Goal: Task Accomplishment & Management: Manage account settings

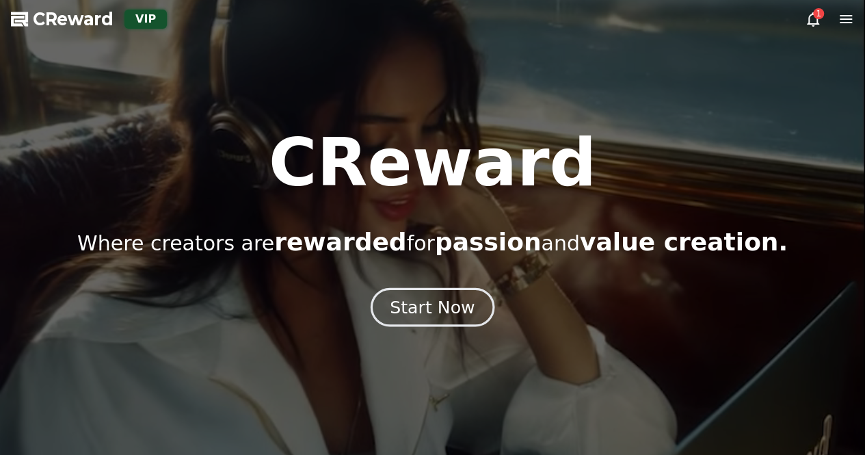
click at [427, 298] on div "Start Now" at bounding box center [432, 306] width 85 height 23
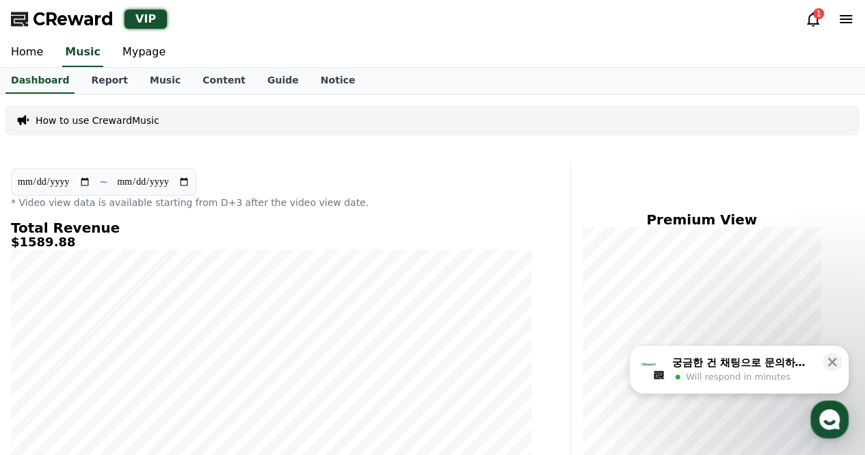
click at [809, 25] on icon at bounding box center [813, 19] width 16 height 16
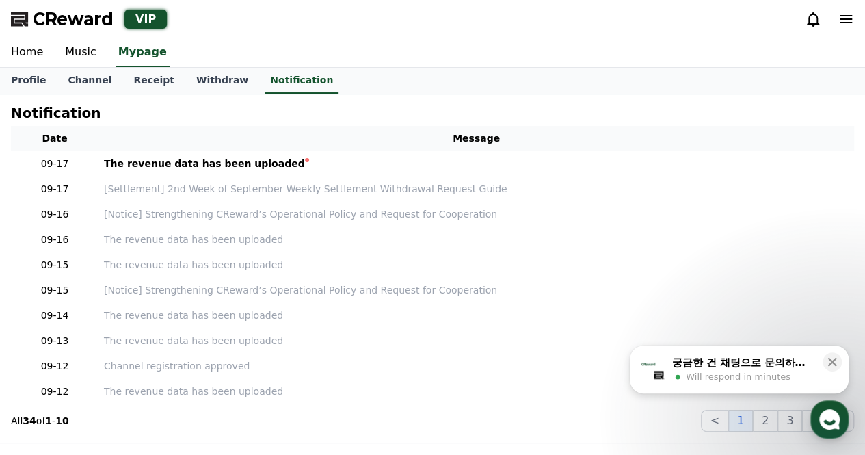
click at [813, 21] on icon at bounding box center [813, 19] width 16 height 16
click at [97, 79] on link "Channel" at bounding box center [90, 81] width 66 height 26
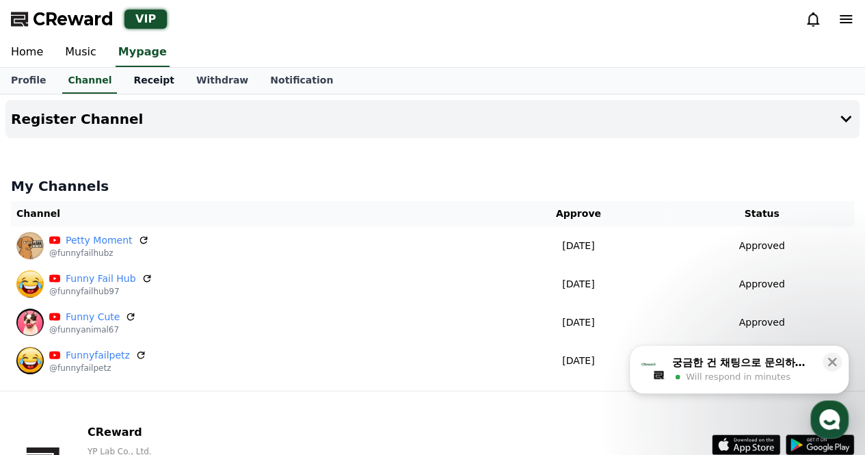
click at [158, 79] on link "Receipt" at bounding box center [153, 81] width 63 height 26
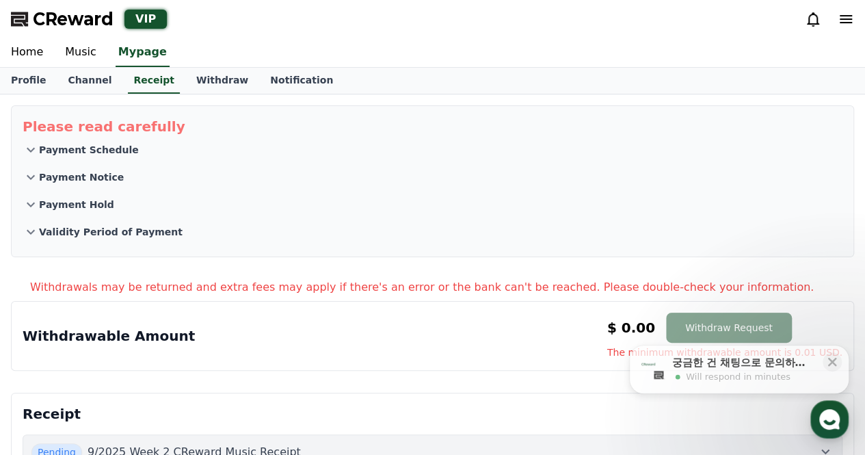
scroll to position [205, 0]
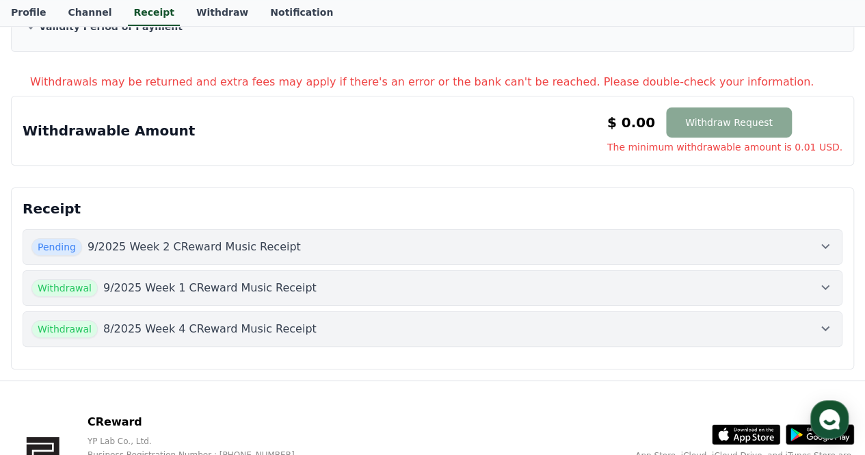
click at [133, 255] on button "Pending 9/2025 Week 2 CReward Music Receipt" at bounding box center [433, 247] width 820 height 36
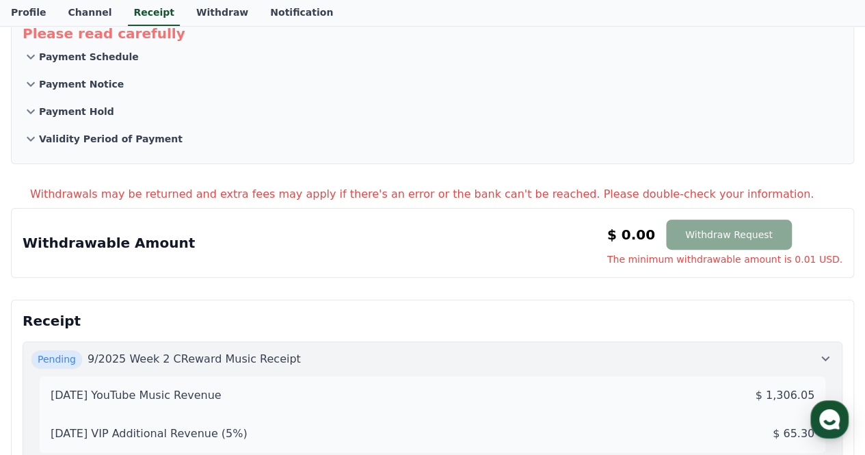
scroll to position [0, 0]
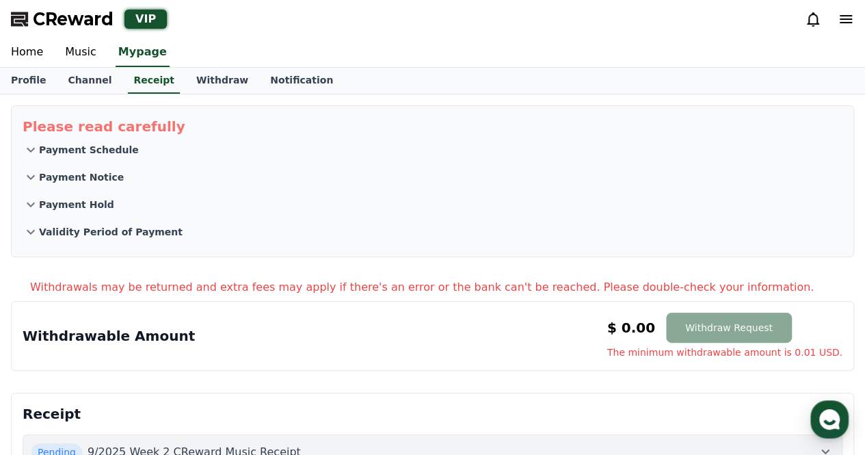
click at [37, 17] on span "CReward" at bounding box center [73, 19] width 81 height 22
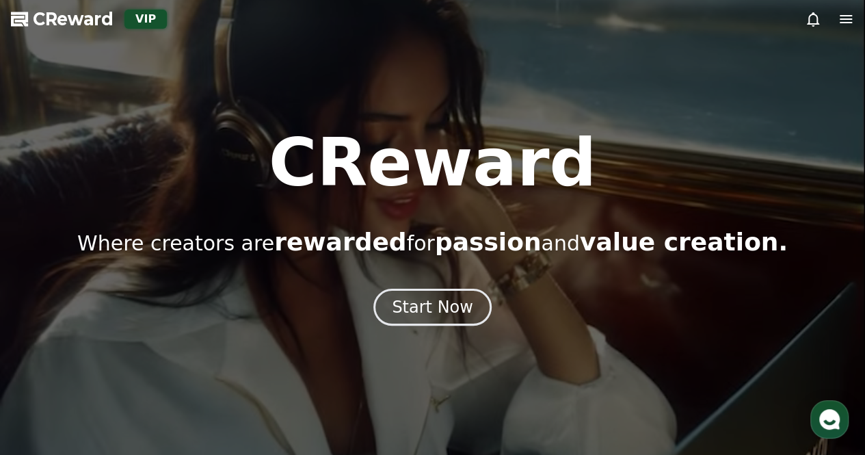
click at [54, 25] on span "CReward" at bounding box center [73, 19] width 81 height 22
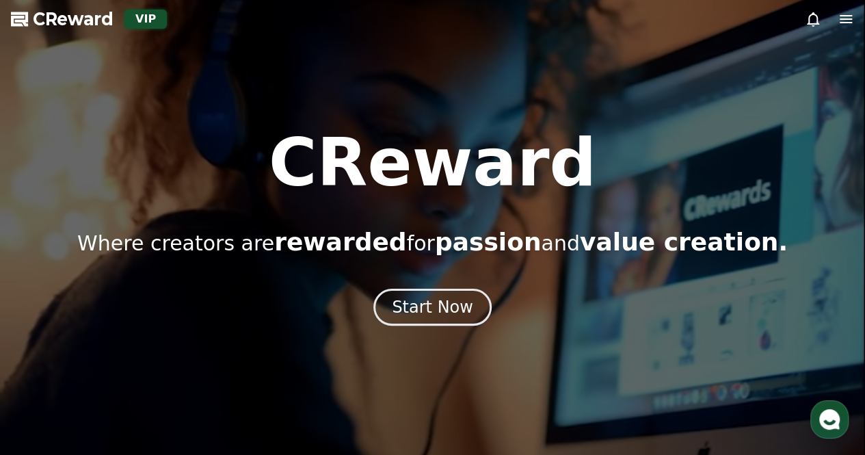
click at [202, 96] on div at bounding box center [432, 227] width 865 height 455
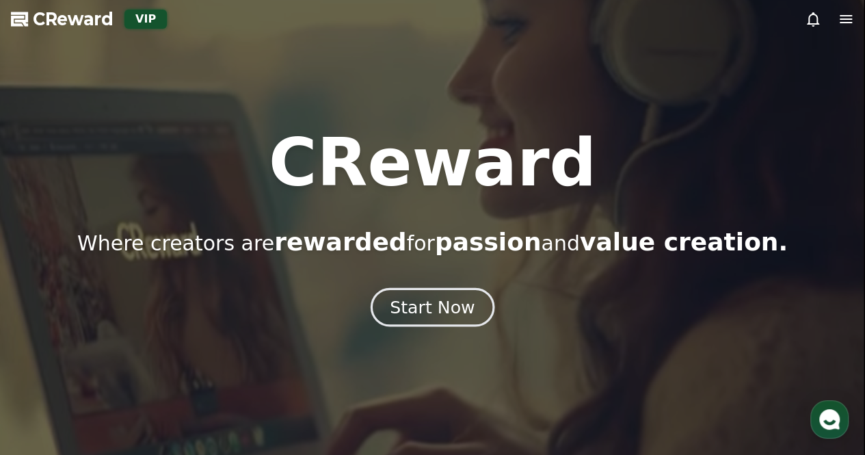
click at [421, 304] on div "Start Now" at bounding box center [432, 306] width 85 height 23
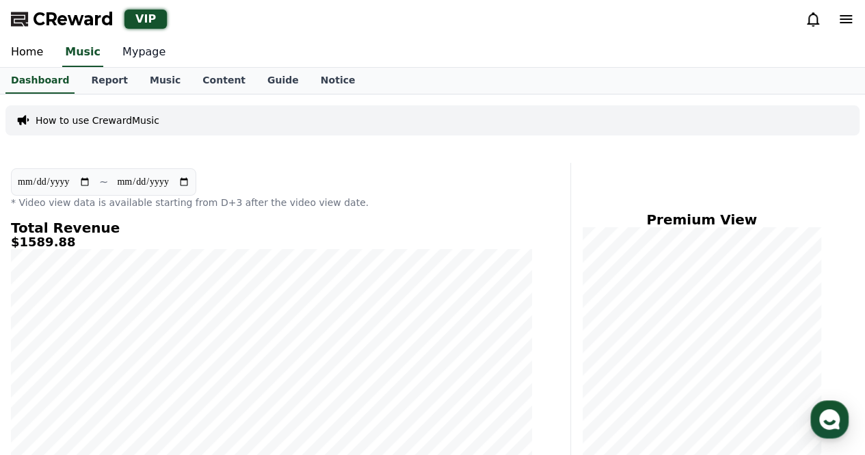
click at [130, 53] on link "Mypage" at bounding box center [143, 52] width 65 height 29
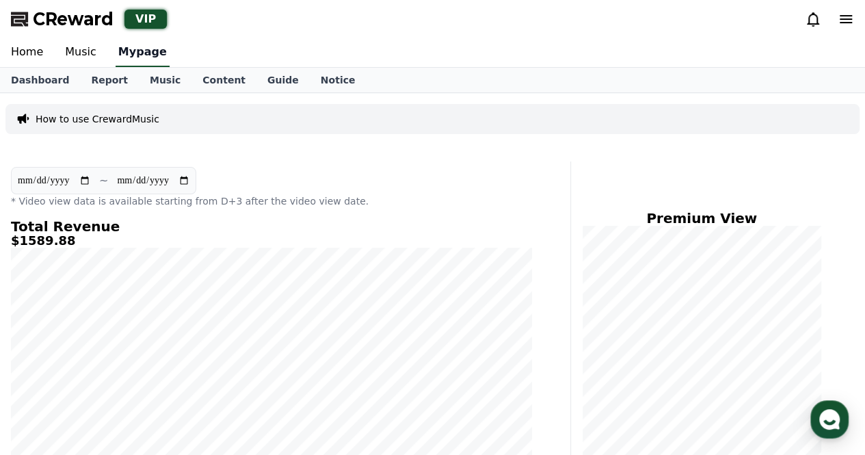
select select "**********"
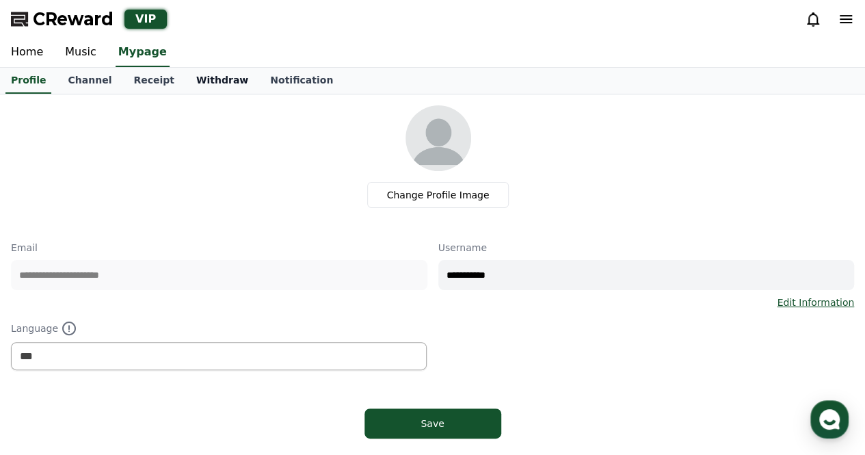
click at [193, 81] on link "Withdraw" at bounding box center [222, 81] width 74 height 26
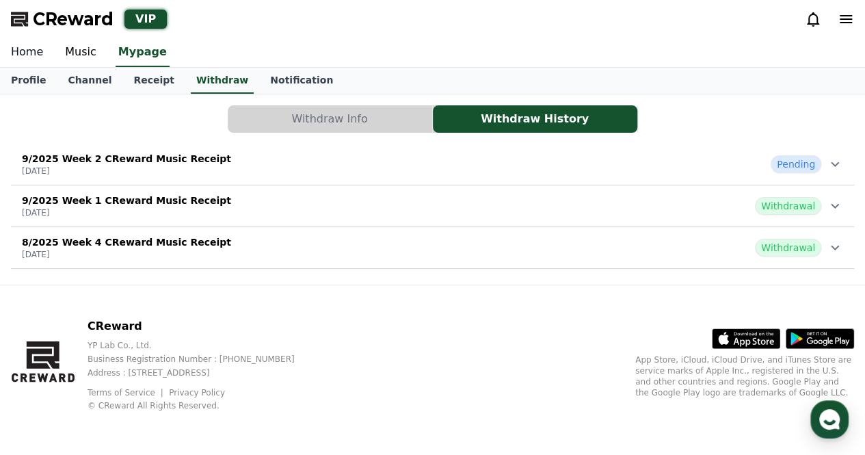
click at [31, 55] on link "Home" at bounding box center [27, 52] width 54 height 29
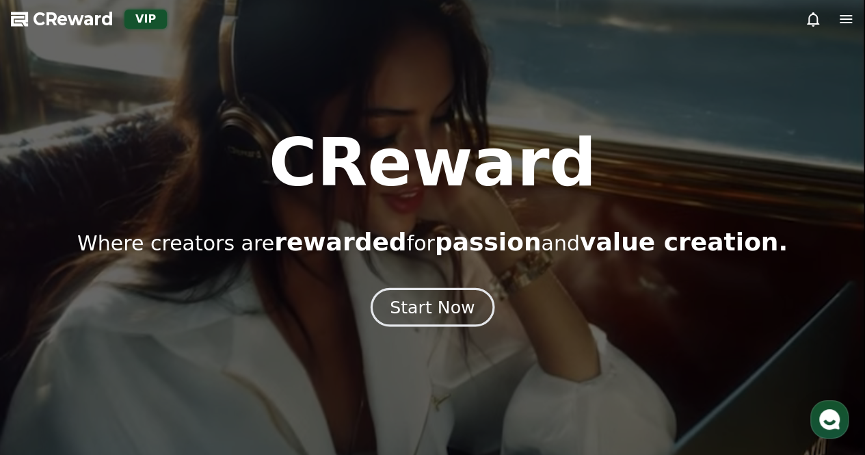
click at [417, 318] on button "Start Now" at bounding box center [433, 306] width 124 height 39
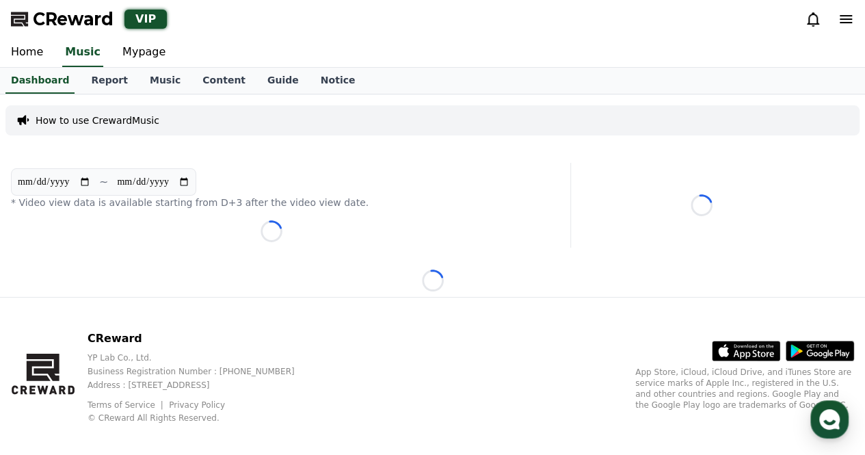
click at [419, 300] on div "CReward YP Lab Co., Ltd. Business Registration Number : [PHONE_NUMBER] Address …" at bounding box center [432, 383] width 865 height 170
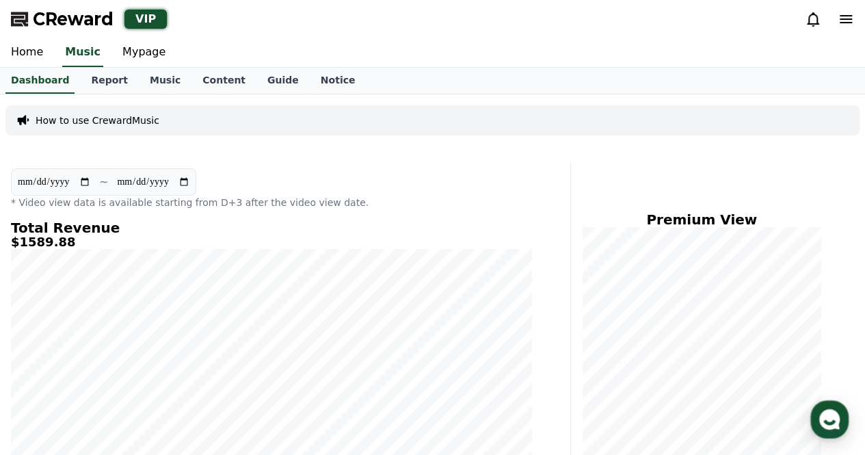
click at [38, 15] on span "CReward" at bounding box center [73, 19] width 81 height 22
click at [27, 53] on link "Home" at bounding box center [27, 52] width 54 height 29
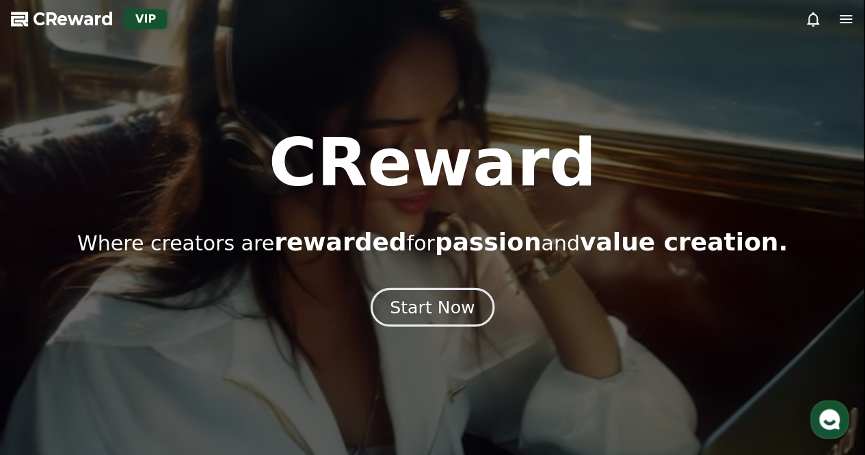
click at [421, 304] on div "Start Now" at bounding box center [432, 306] width 85 height 23
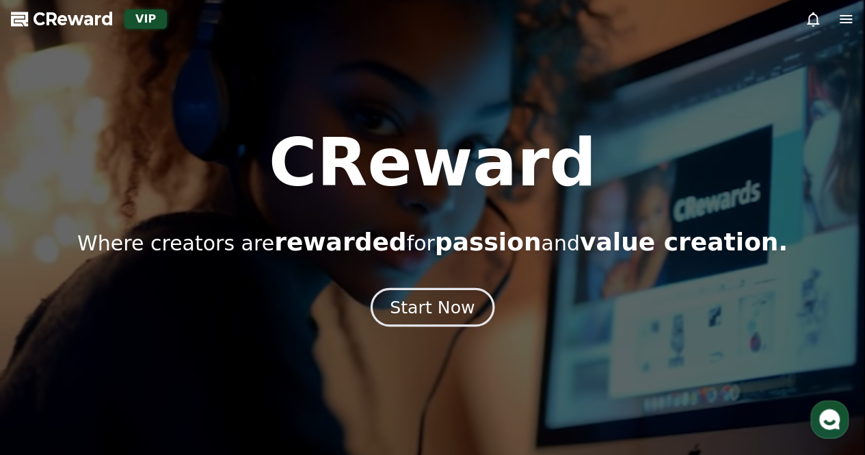
click at [429, 303] on div "Start Now" at bounding box center [432, 306] width 85 height 23
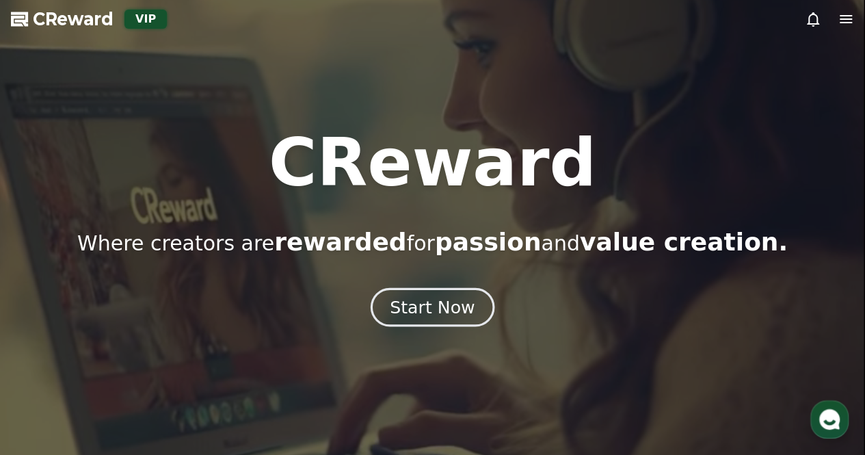
click at [436, 301] on div "Start Now" at bounding box center [432, 306] width 85 height 23
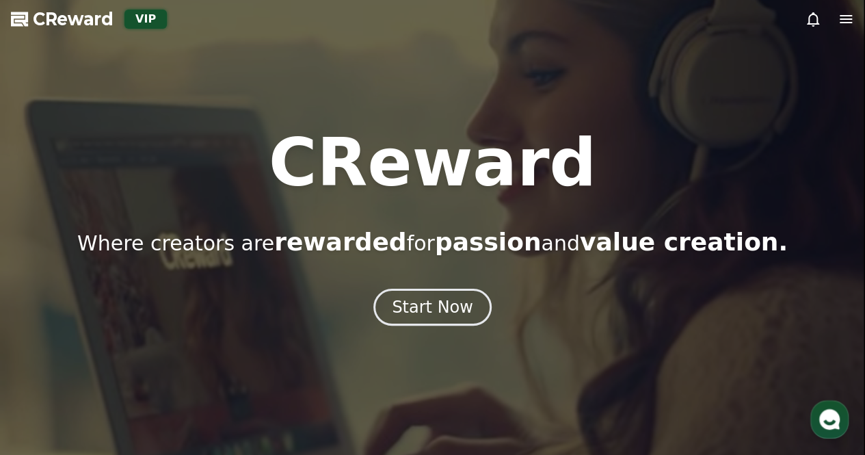
click at [377, 302] on div "Start Now" at bounding box center [432, 307] width 865 height 37
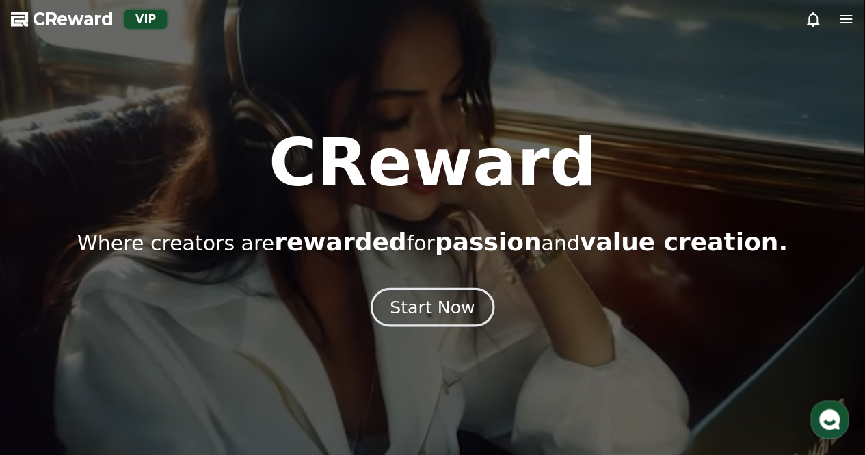
click at [450, 308] on div "Start Now" at bounding box center [432, 306] width 85 height 23
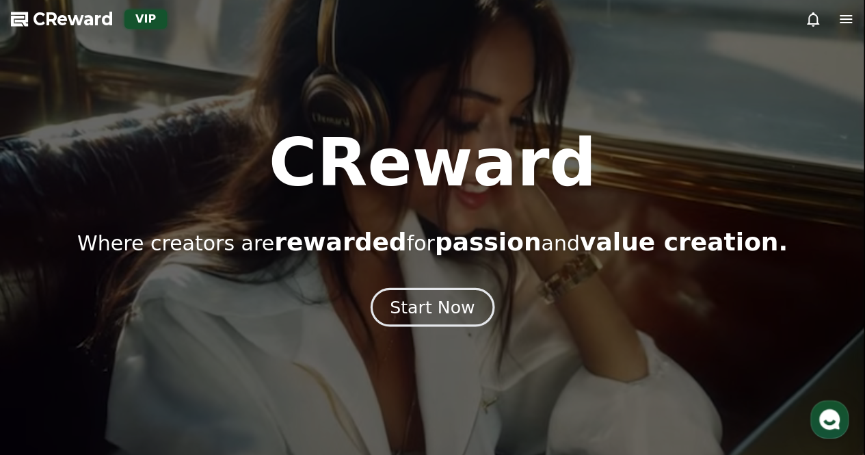
click at [422, 300] on div "Start Now" at bounding box center [432, 306] width 85 height 23
